Goal: Task Accomplishment & Management: Manage account settings

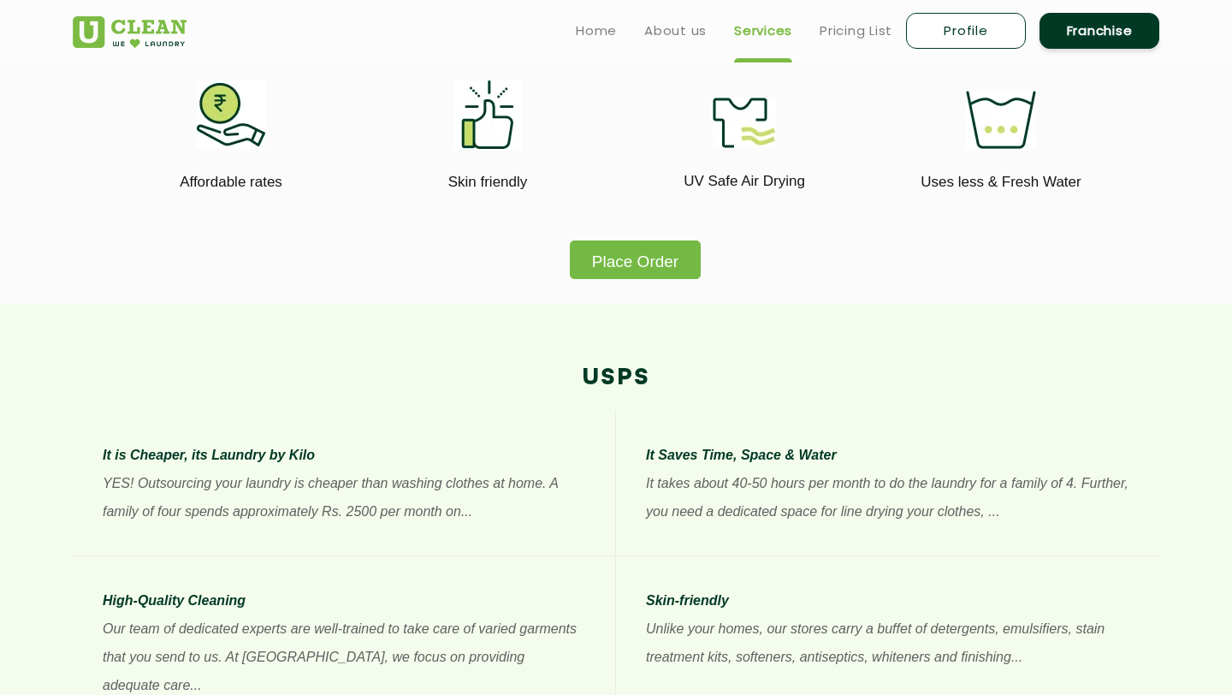
scroll to position [1013, 0]
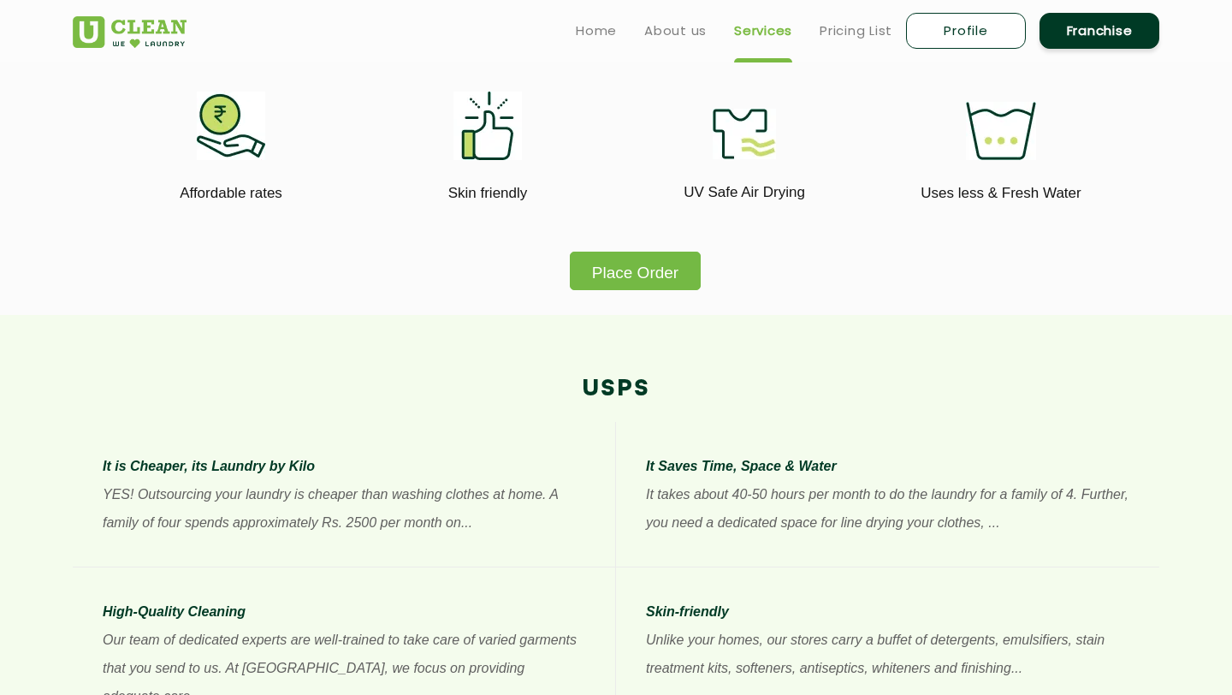
click at [643, 270] on button "Place Order" at bounding box center [635, 271] width 131 height 39
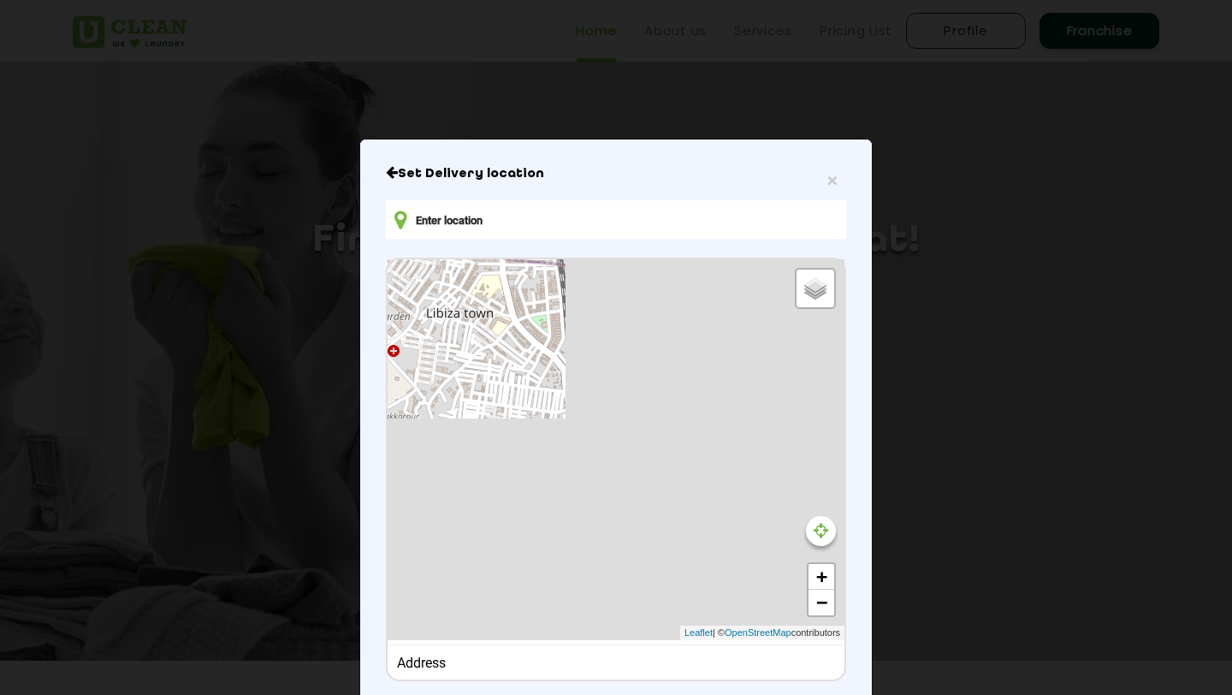
type input "LGF 32, charmwood plaza, Park Ave, Charmwood Village, Sector 39, Faridabad, Har…"
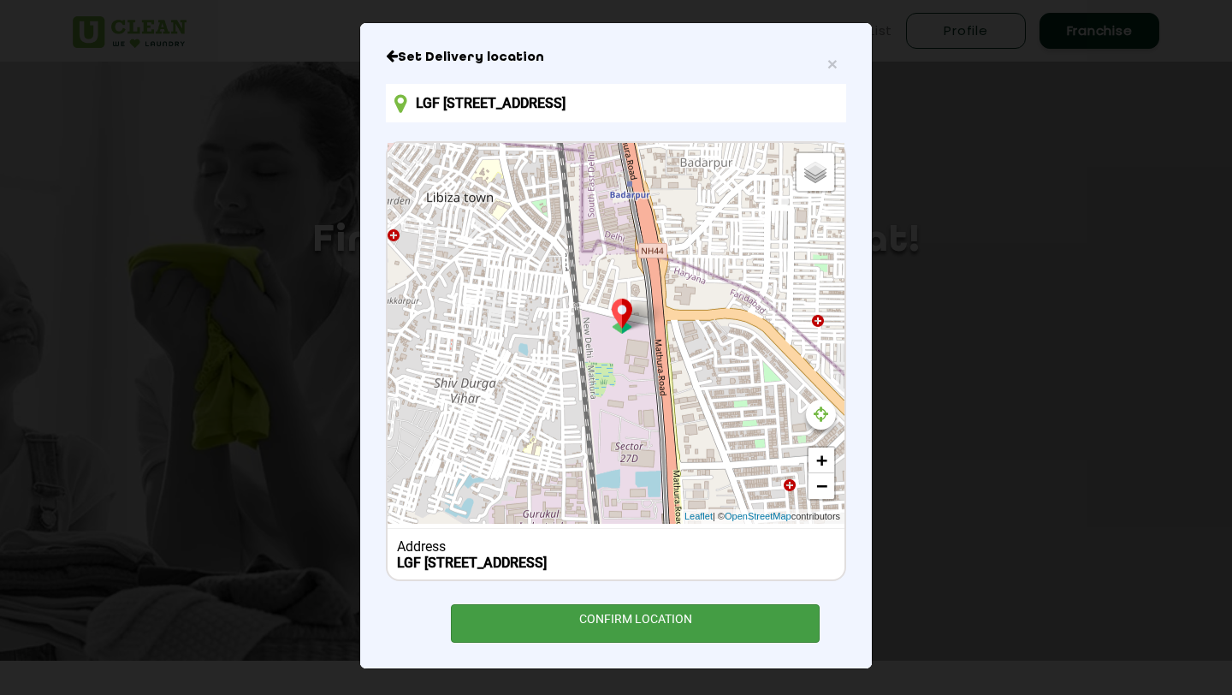
click at [633, 626] on div "CONFIRM LOCATION" at bounding box center [635, 623] width 369 height 39
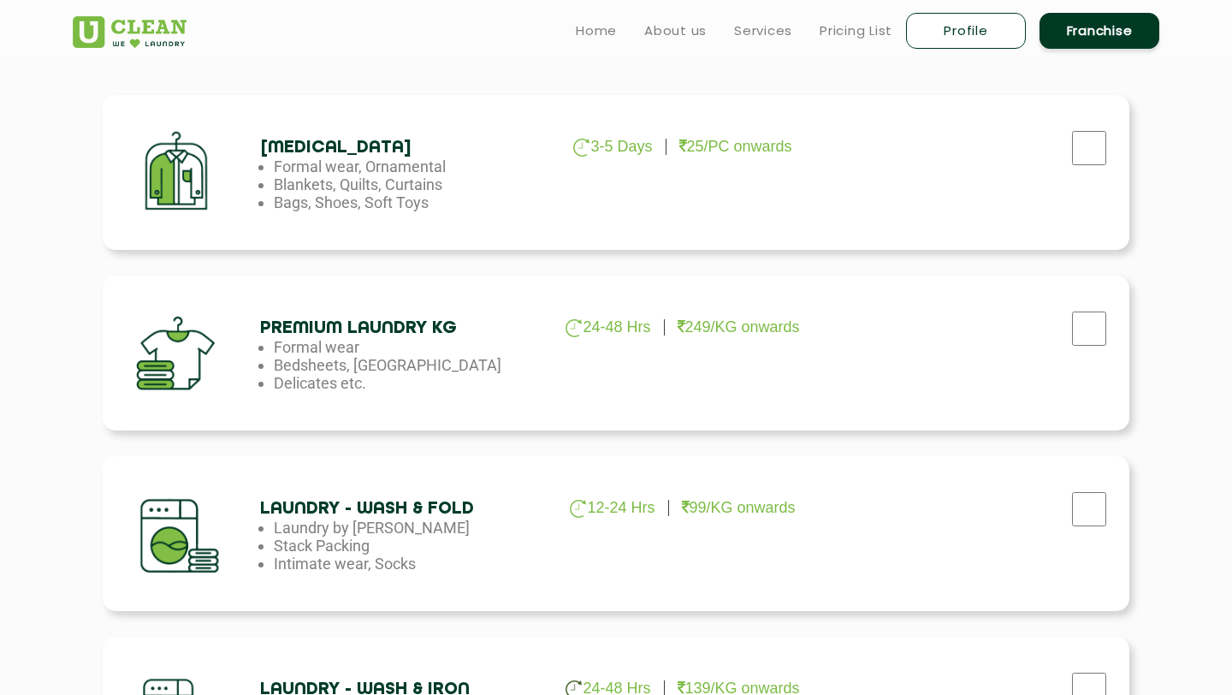
scroll to position [568, 0]
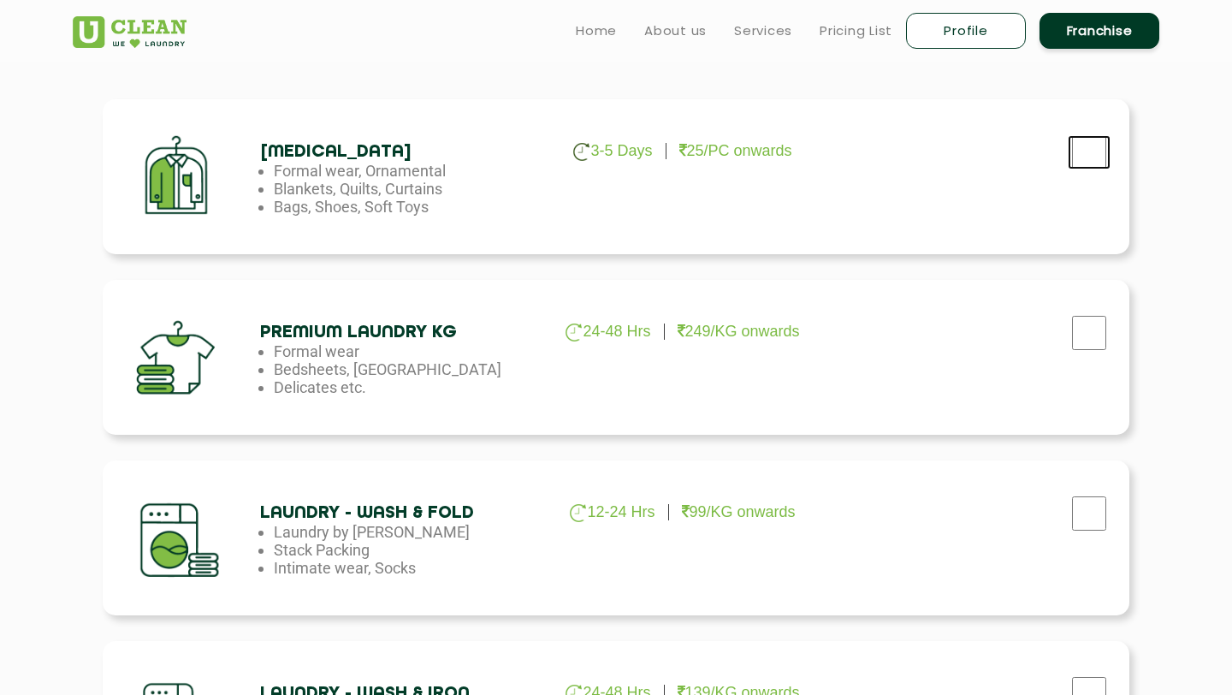
click at [1100, 148] on input "checkbox" at bounding box center [1089, 152] width 43 height 34
checkbox input "true"
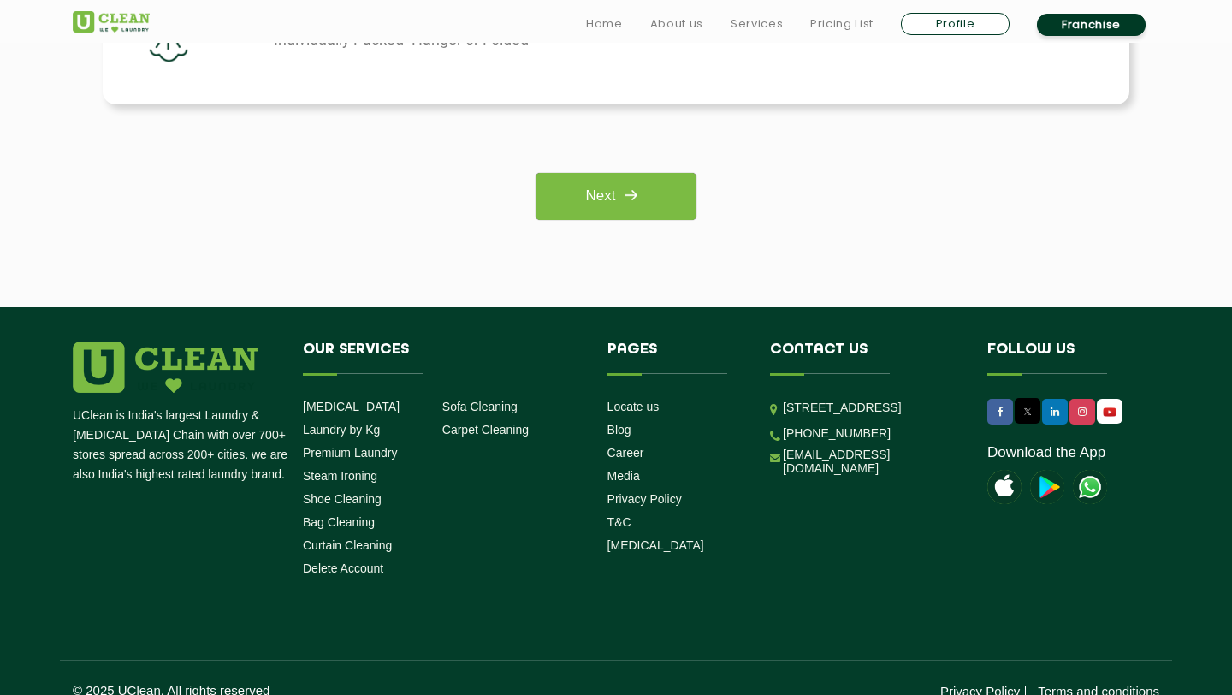
scroll to position [1462, 0]
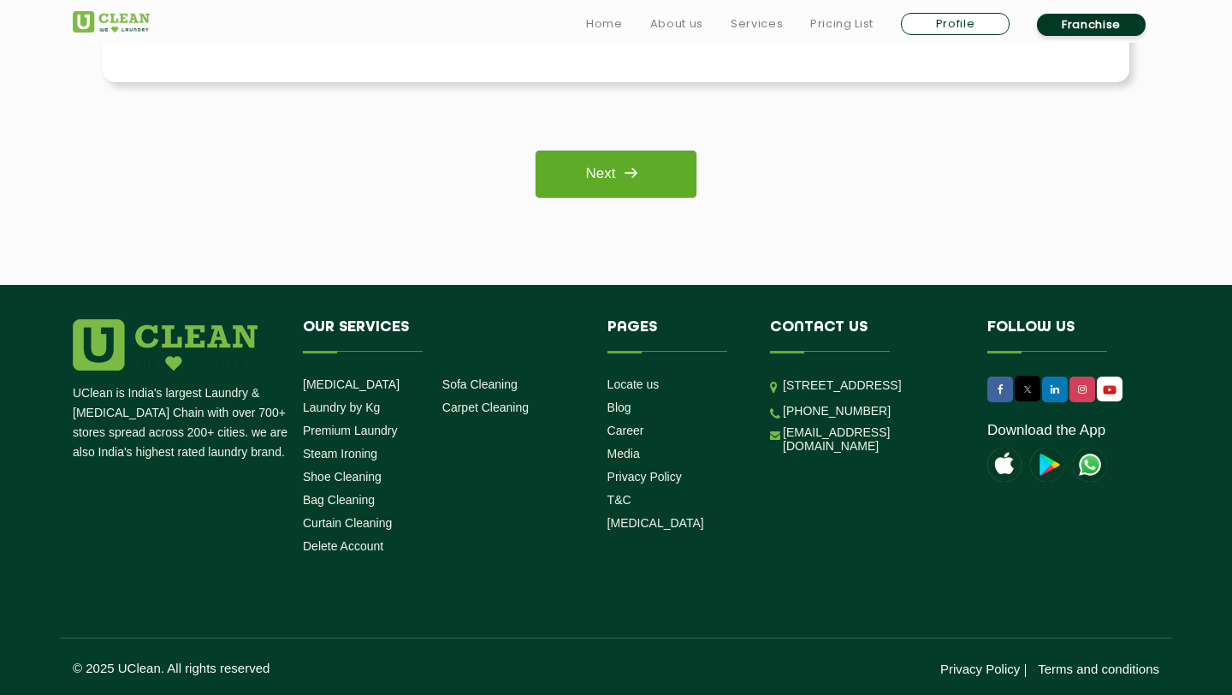
click at [637, 171] on img at bounding box center [630, 172] width 31 height 31
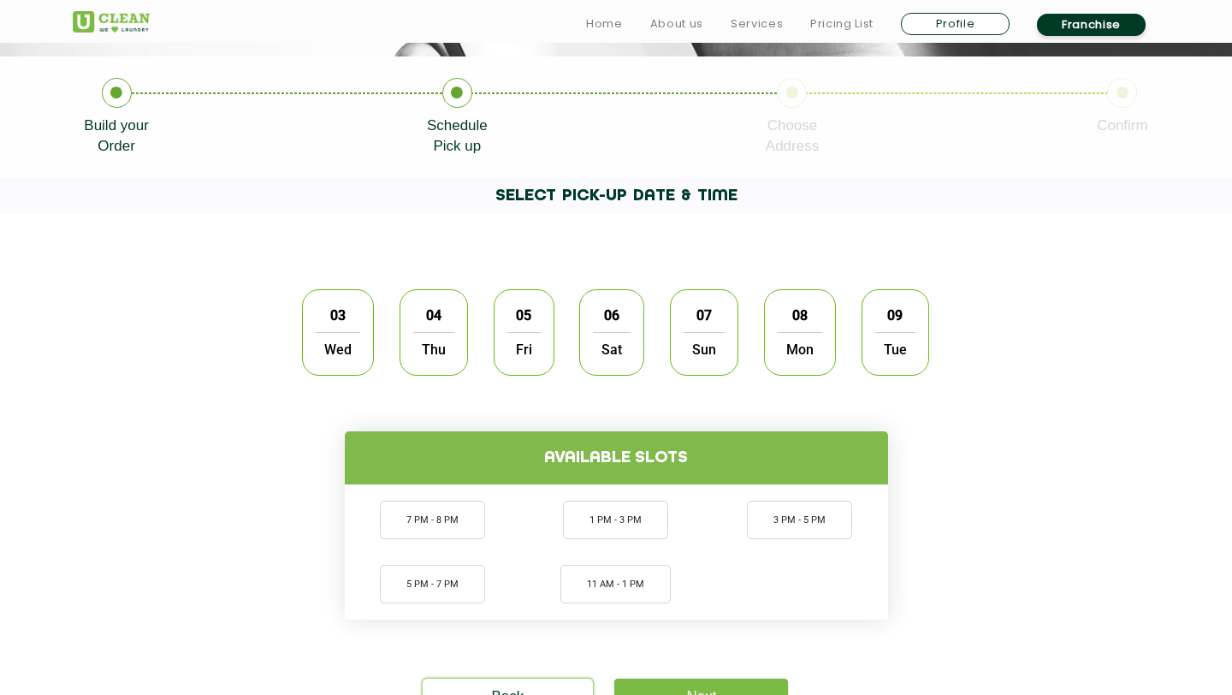
scroll to position [418, 0]
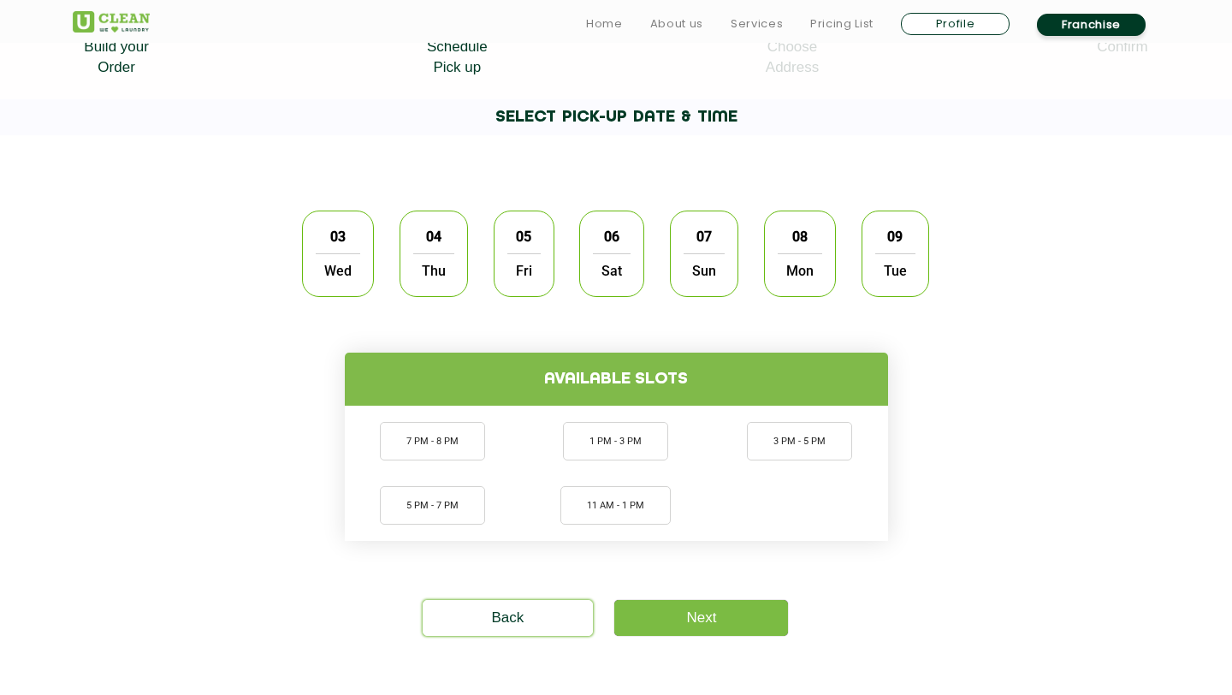
click at [417, 256] on span "Thu" at bounding box center [433, 270] width 41 height 34
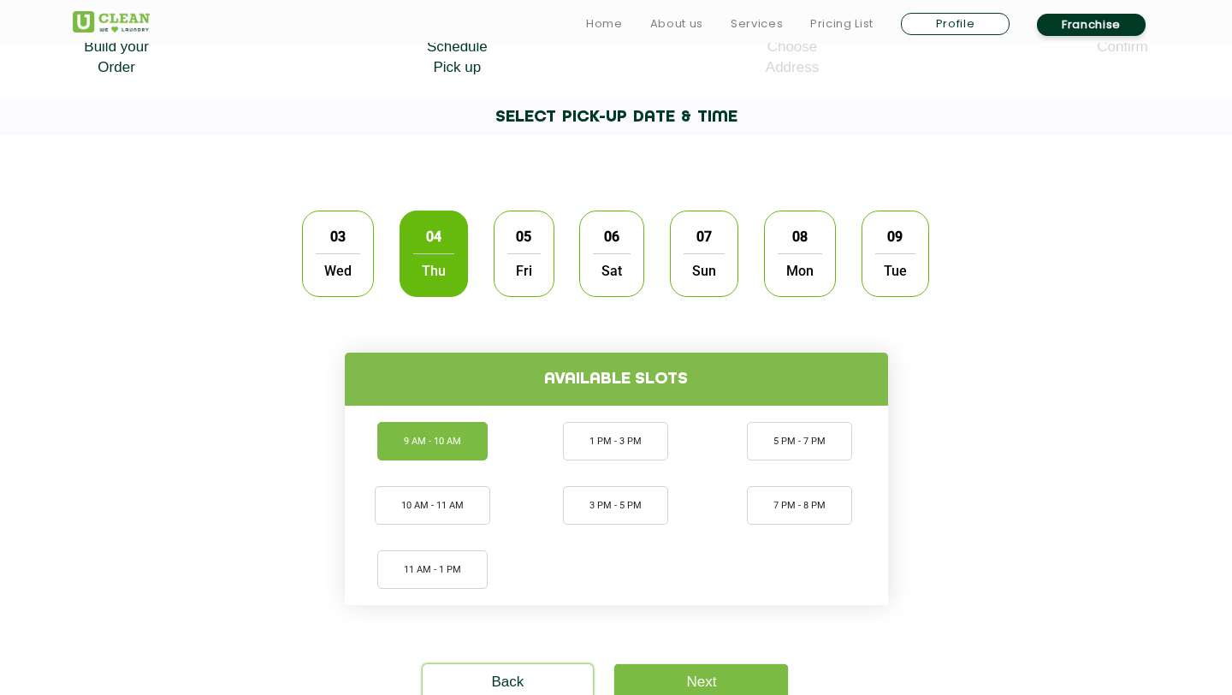
click at [437, 454] on li "9 AM - 10 AM" at bounding box center [432, 441] width 110 height 39
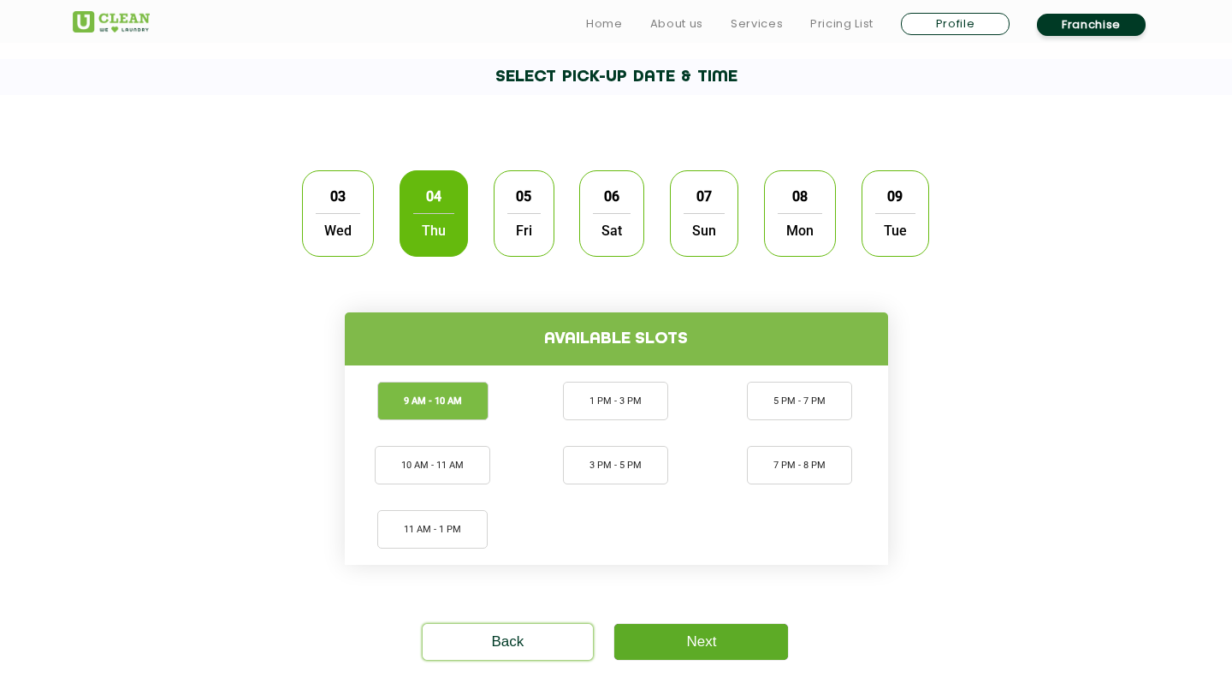
scroll to position [500, 0]
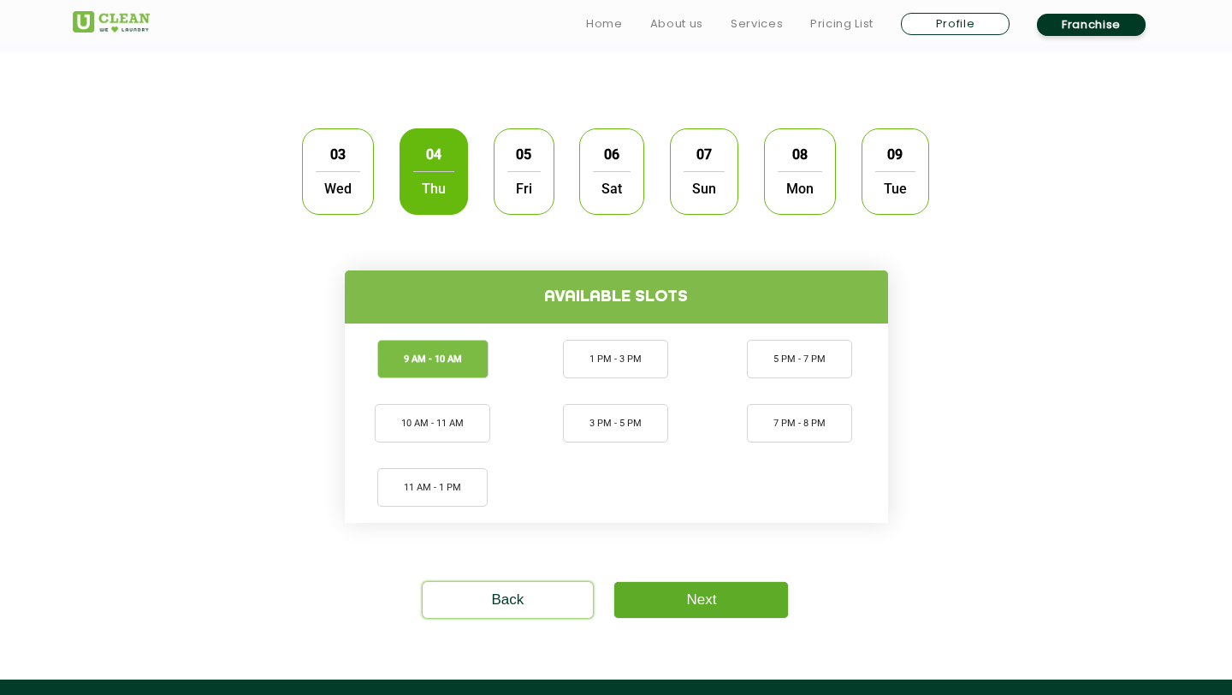
click at [663, 596] on link "Next" at bounding box center [701, 600] width 174 height 36
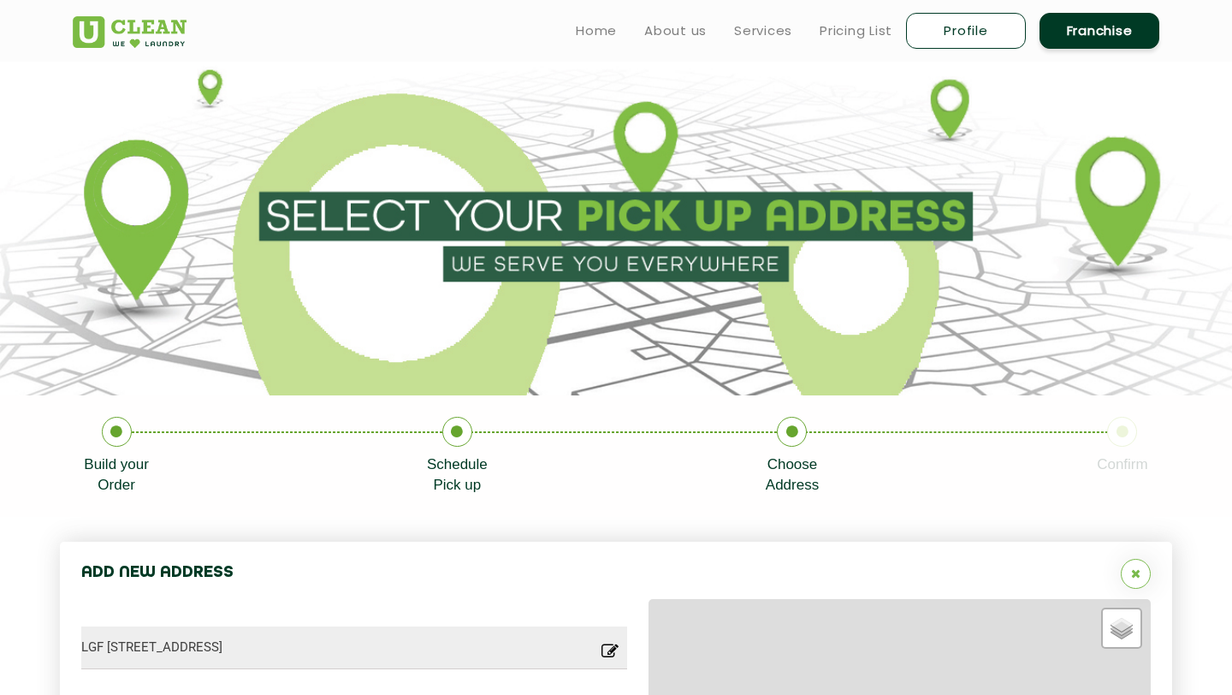
type input "Save"
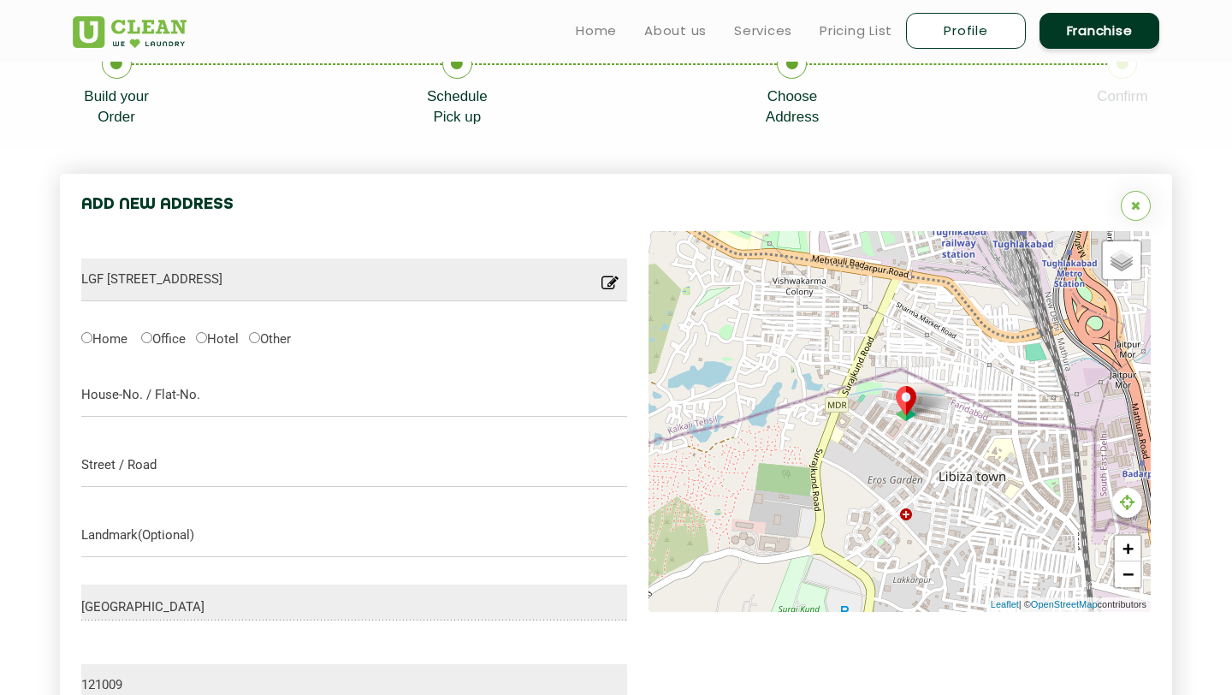
scroll to position [288, 0]
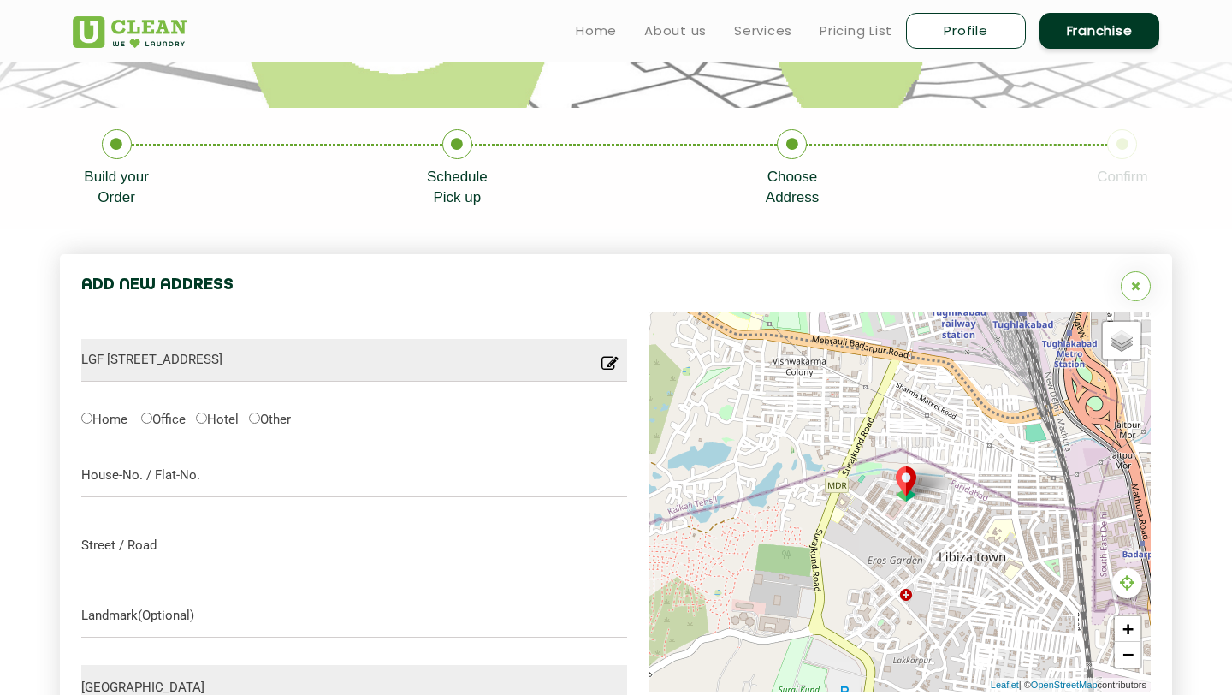
click at [953, 47] on link "Profile" at bounding box center [966, 31] width 120 height 36
select select
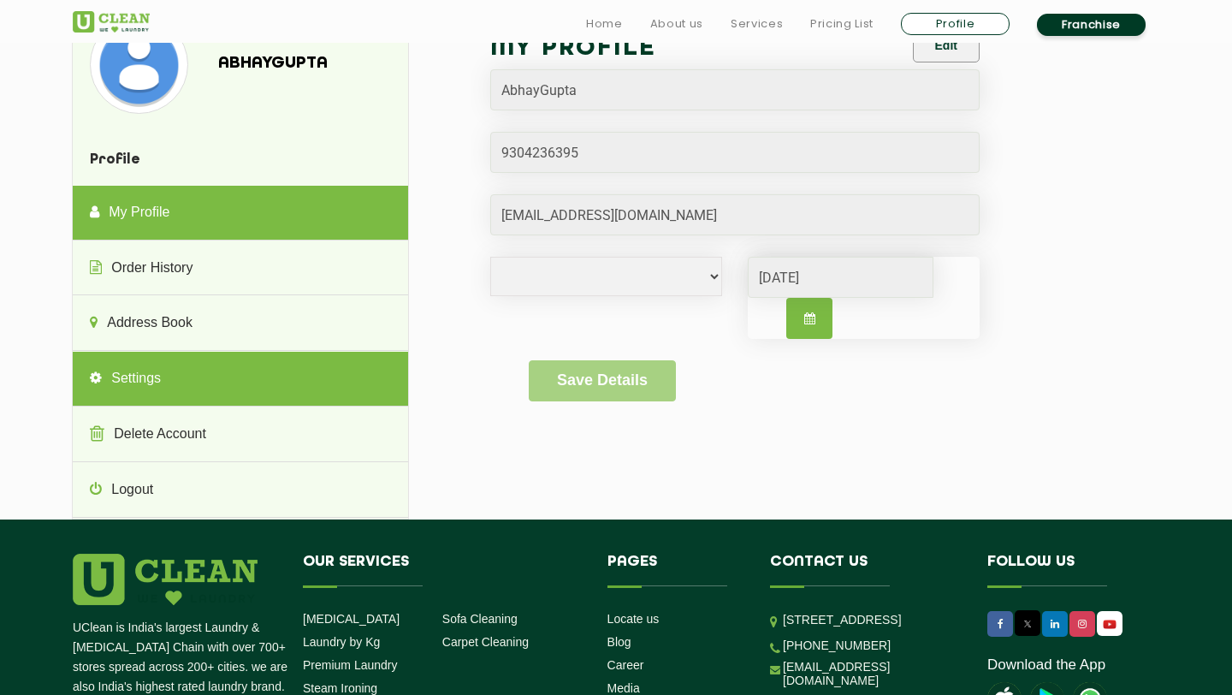
scroll to position [51, 0]
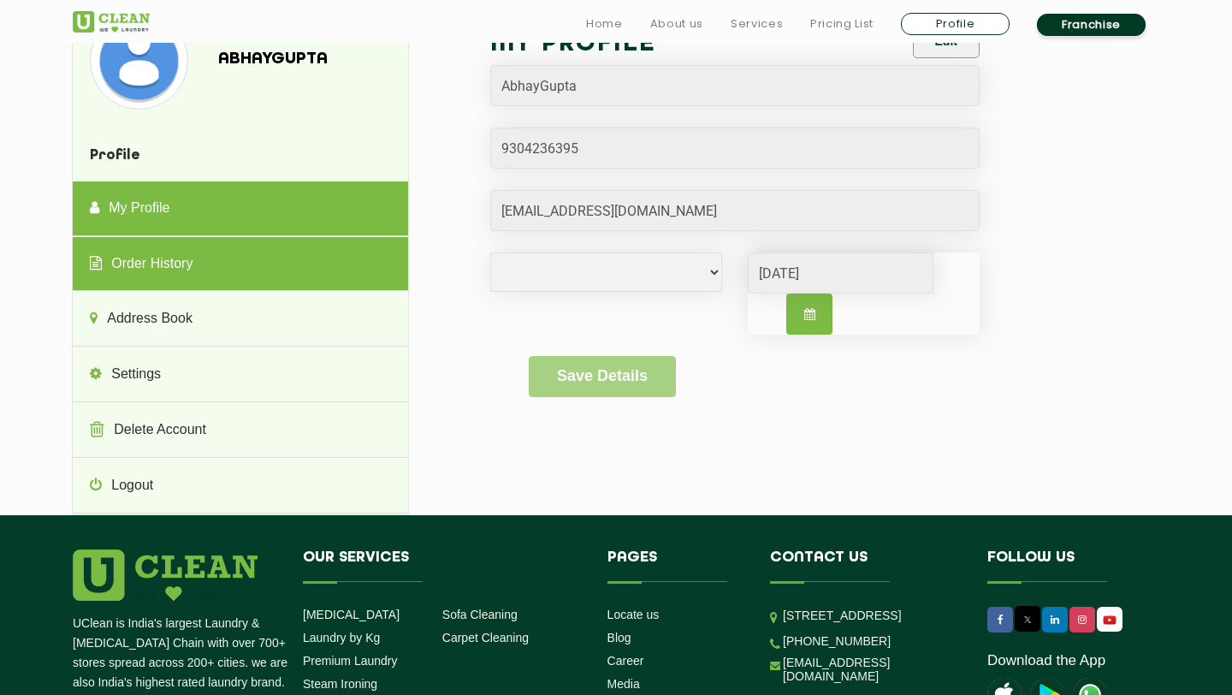
click at [146, 277] on link "Order History" at bounding box center [240, 264] width 335 height 55
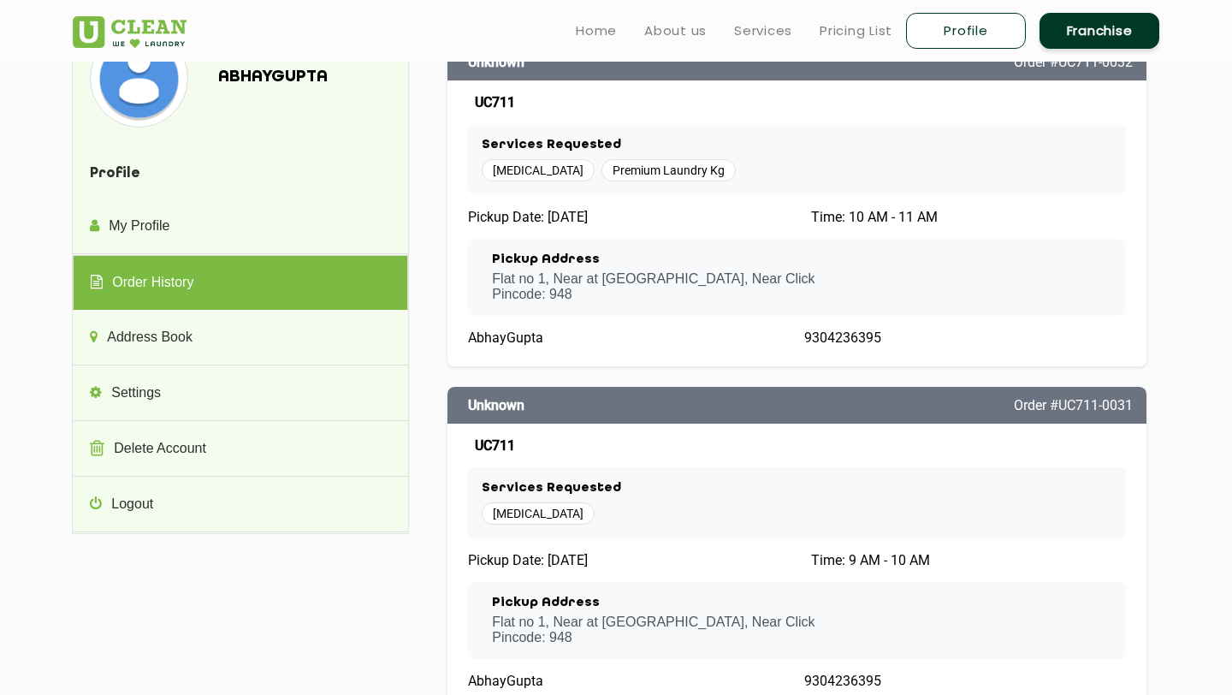
scroll to position [0, 0]
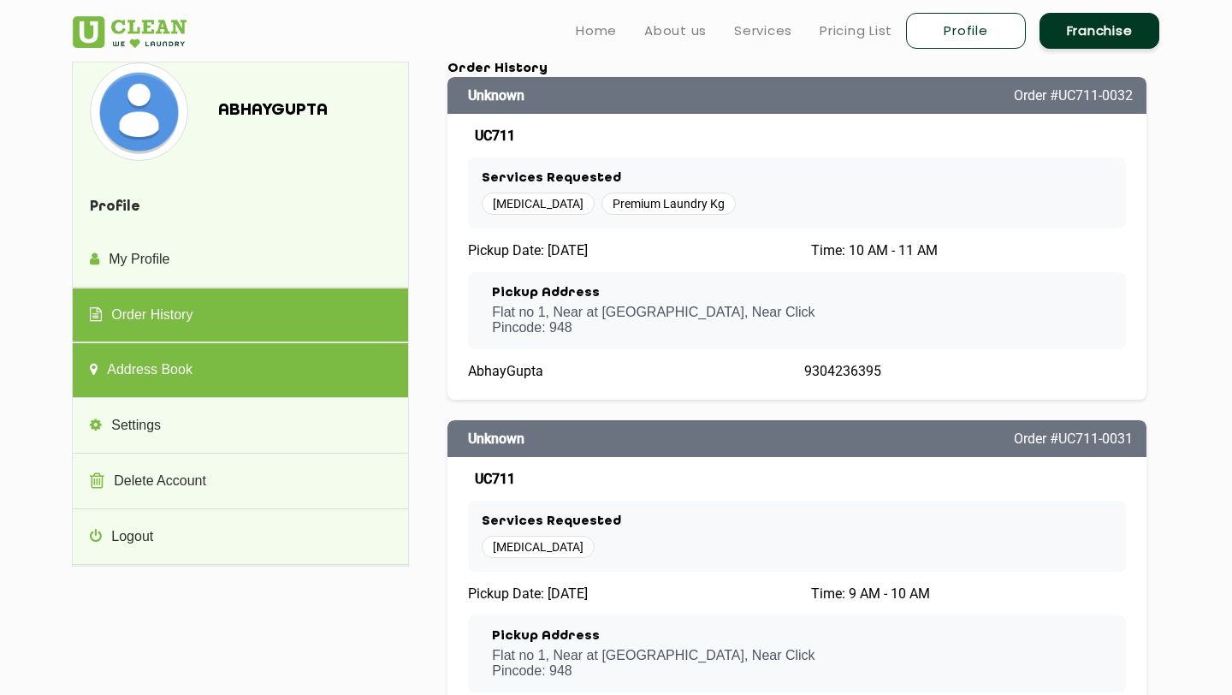
click at [162, 370] on link "Address Book" at bounding box center [240, 370] width 335 height 55
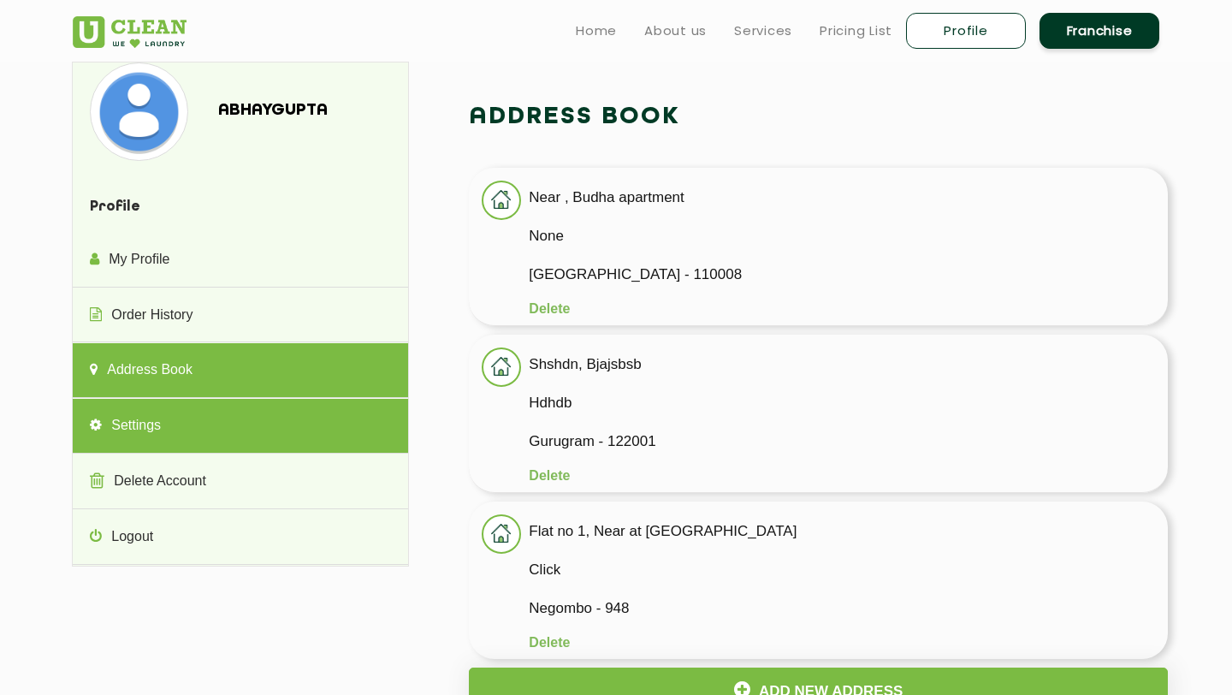
click at [123, 433] on link "Settings" at bounding box center [240, 426] width 335 height 55
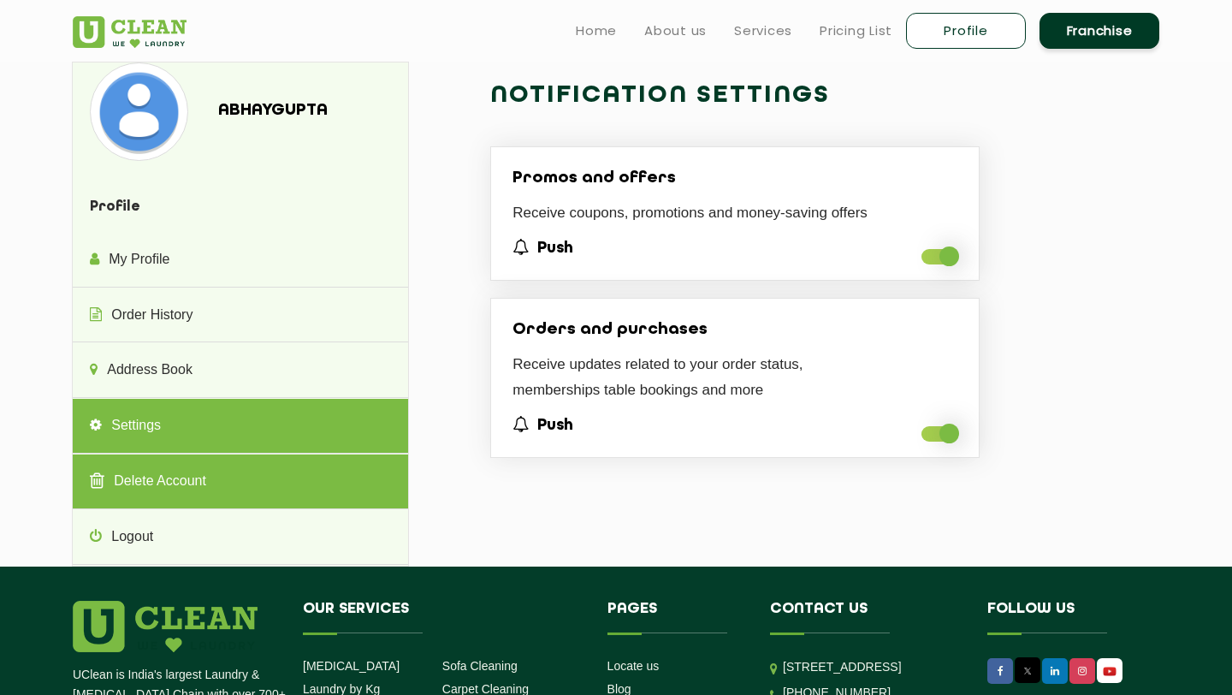
drag, startPoint x: 146, startPoint y: 474, endPoint x: 153, endPoint y: 463, distance: 13.1
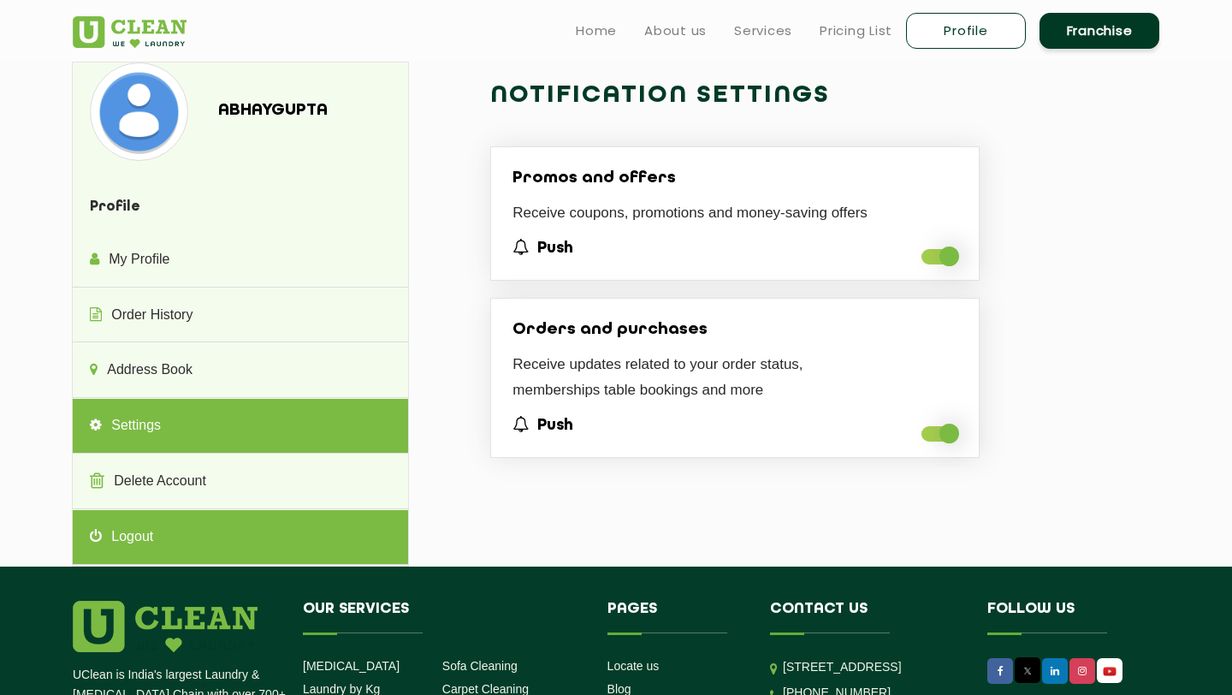
click at [136, 518] on link "Logout" at bounding box center [240, 537] width 335 height 55
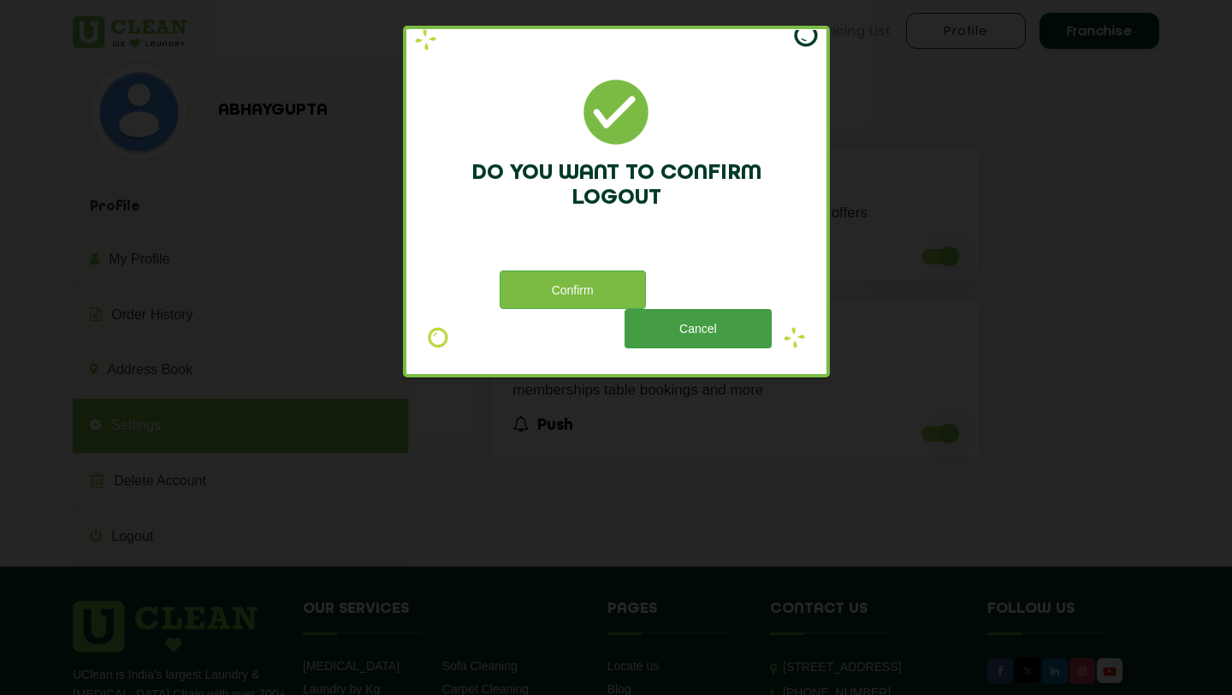
click at [680, 329] on button "Cancel" at bounding box center [698, 328] width 146 height 39
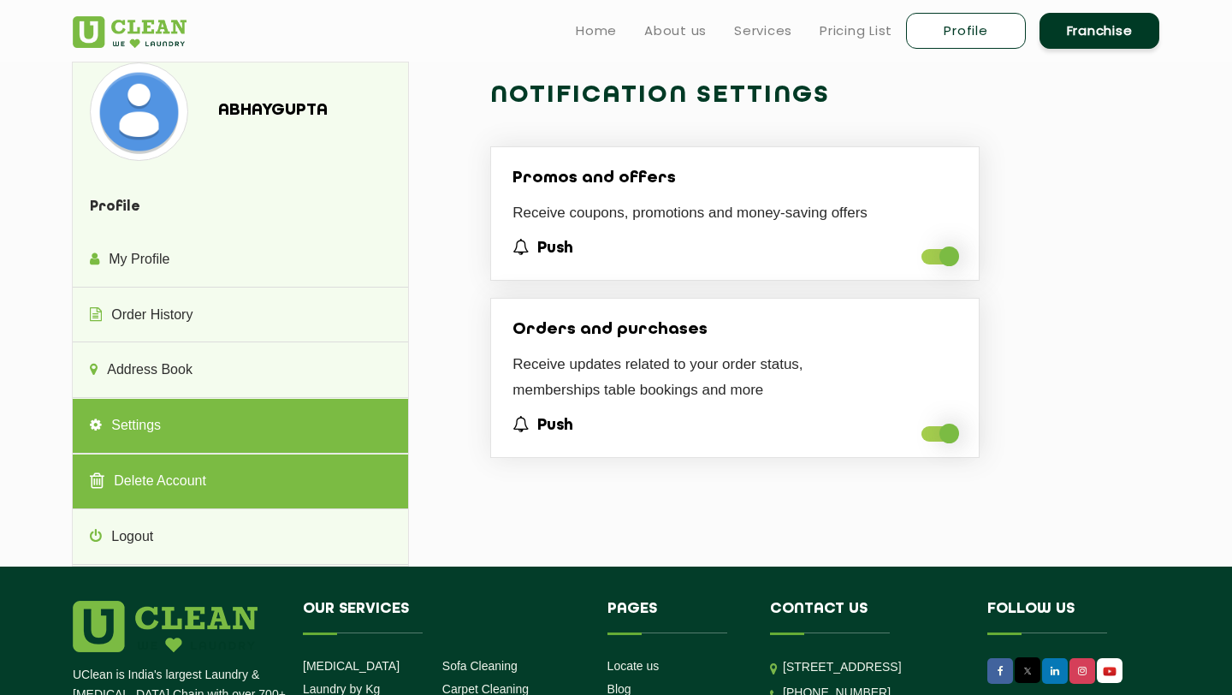
click at [169, 469] on link "Delete Account" at bounding box center [240, 481] width 335 height 55
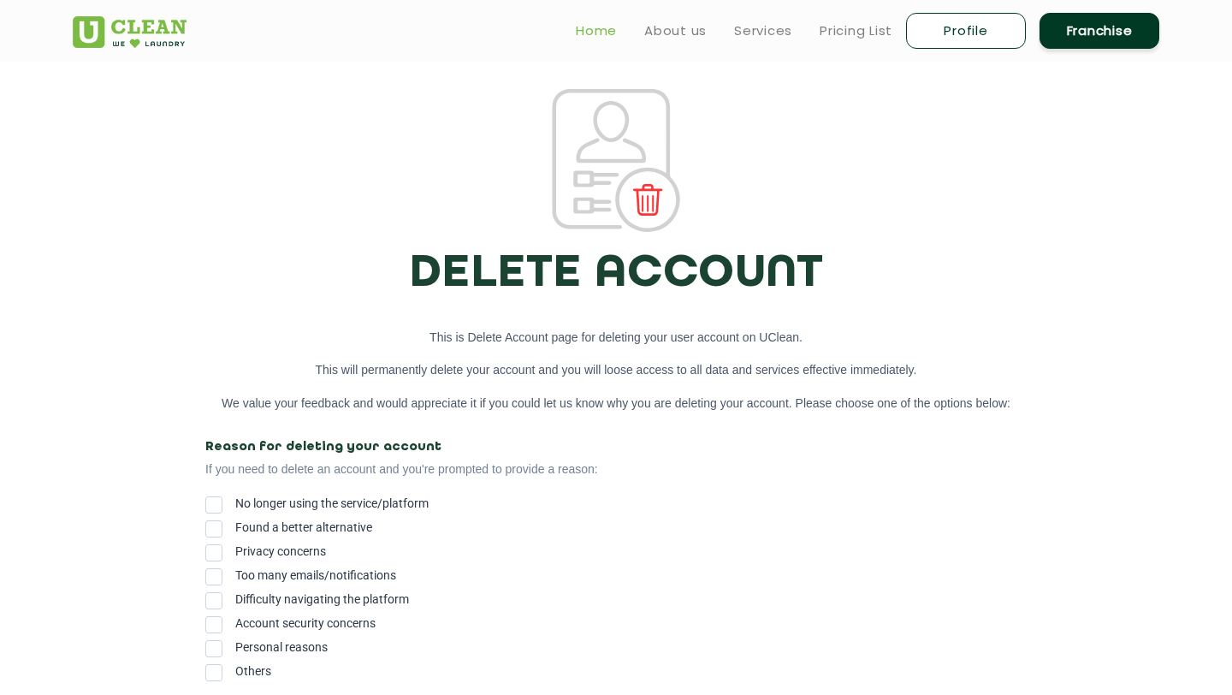
click at [589, 32] on link "Home" at bounding box center [596, 31] width 41 height 21
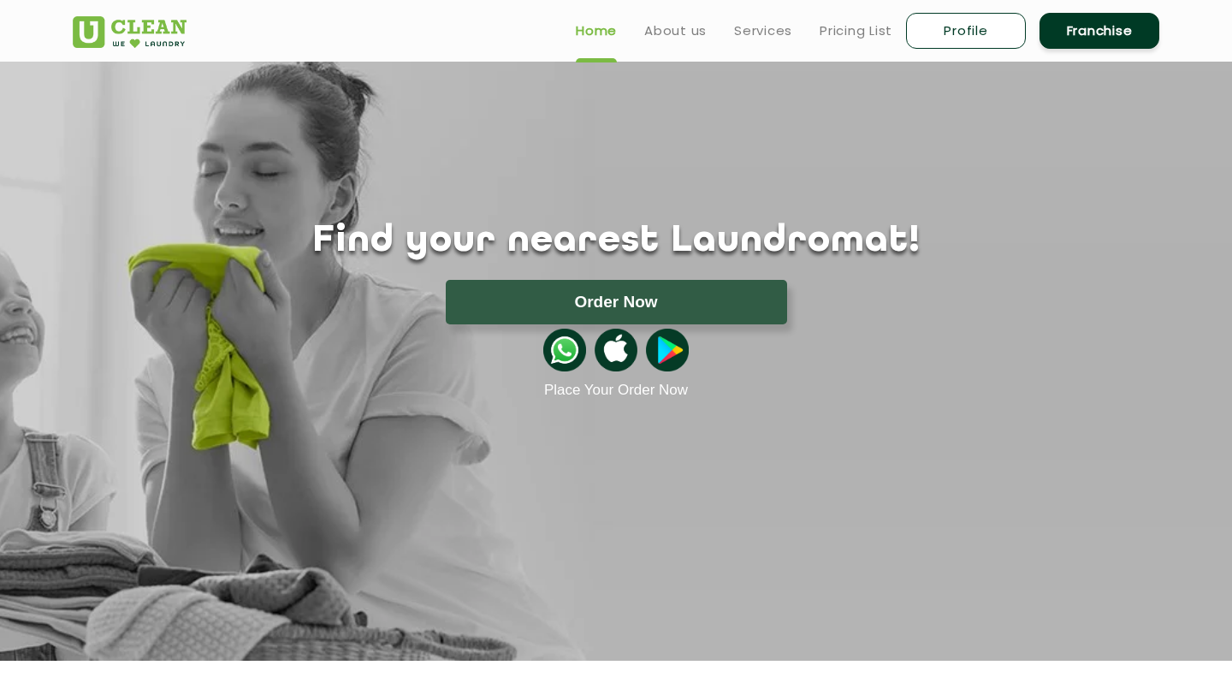
click at [947, 30] on link "Profile" at bounding box center [966, 31] width 120 height 36
select select
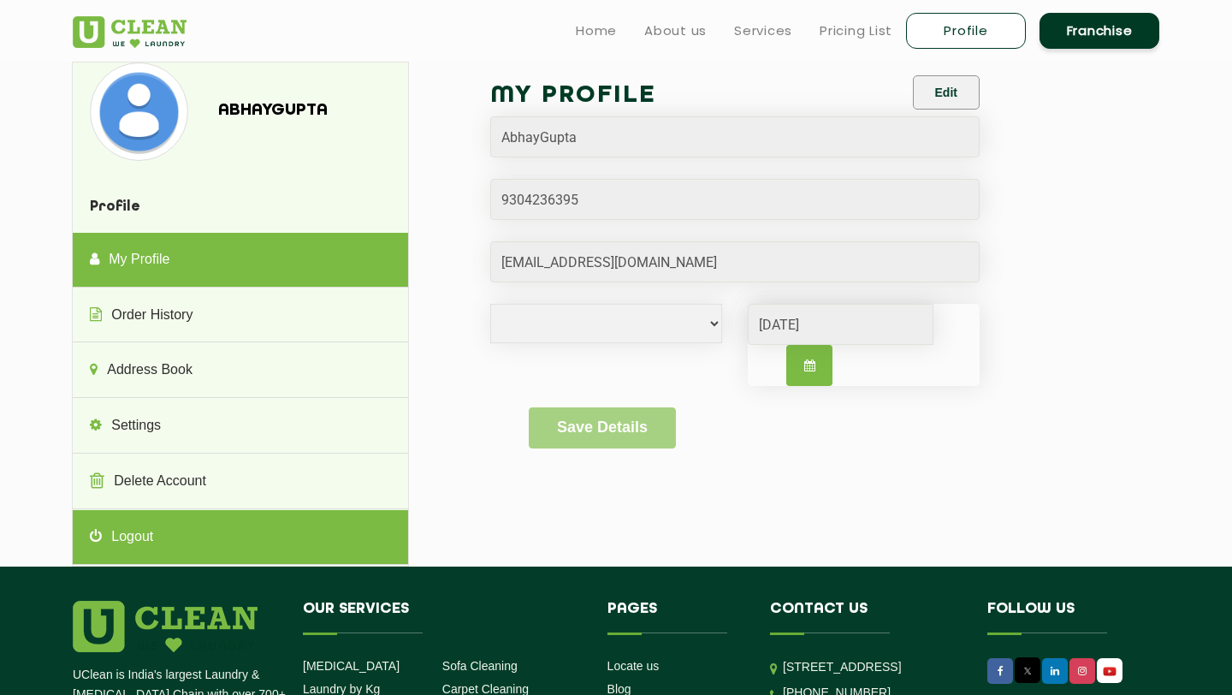
click at [128, 543] on link "Logout" at bounding box center [240, 537] width 335 height 55
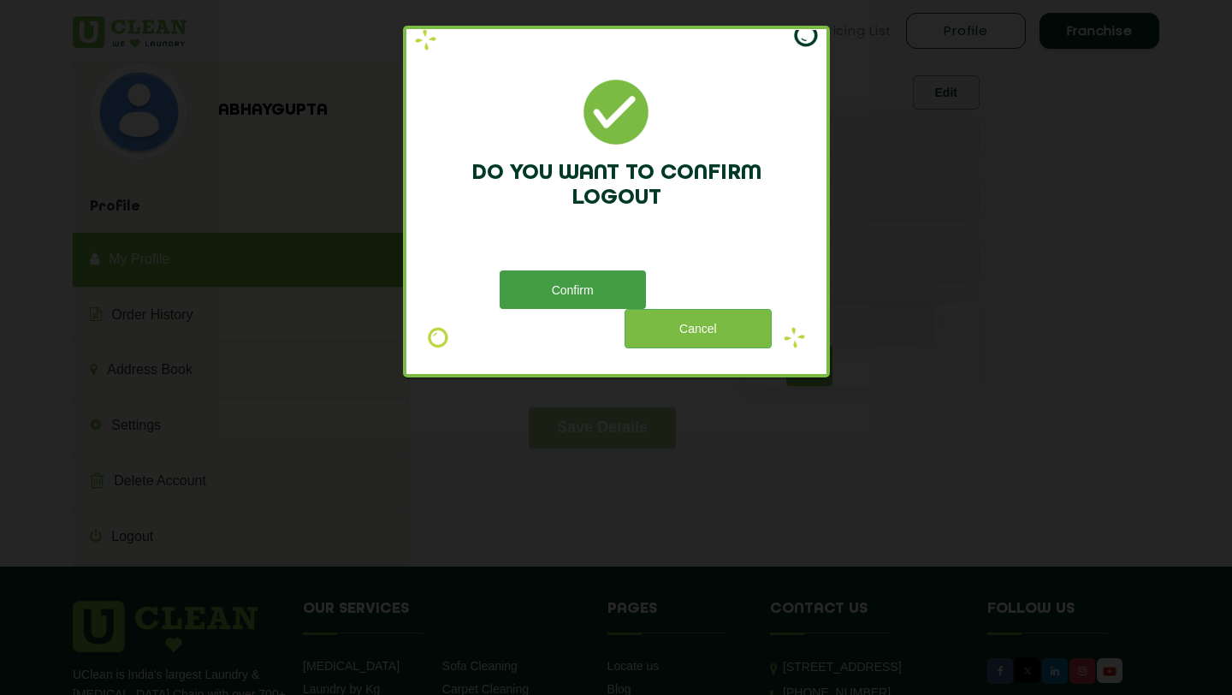
click at [581, 285] on button "Confirm" at bounding box center [573, 289] width 146 height 39
